Goal: Find specific page/section: Find specific page/section

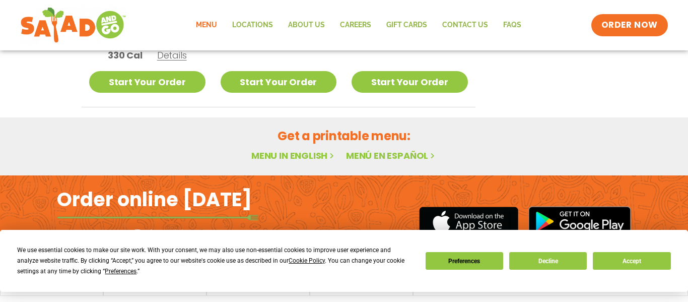
scroll to position [697, 0]
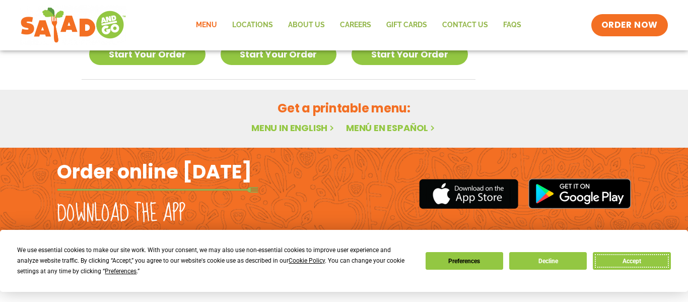
click at [624, 255] on button "Accept" at bounding box center [632, 261] width 78 height 18
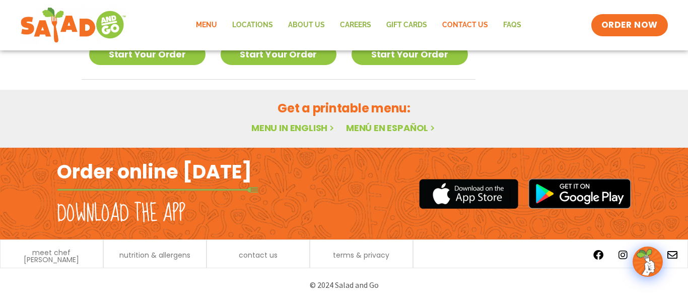
click at [456, 18] on link "Contact Us" at bounding box center [465, 25] width 61 height 23
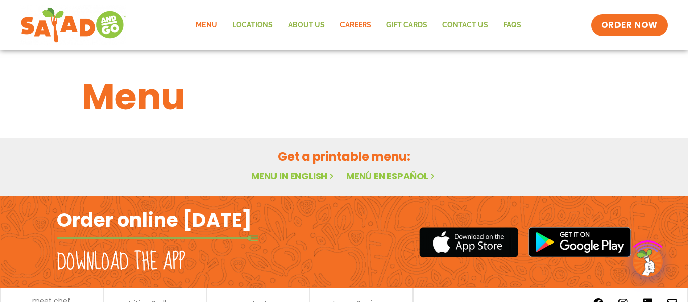
click at [356, 27] on link "Careers" at bounding box center [356, 25] width 46 height 23
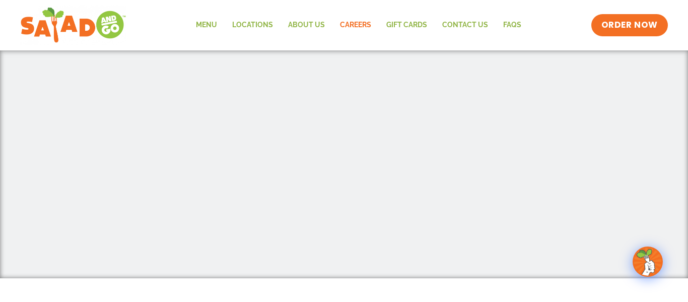
scroll to position [345, 0]
